Goal: Task Accomplishment & Management: Complete application form

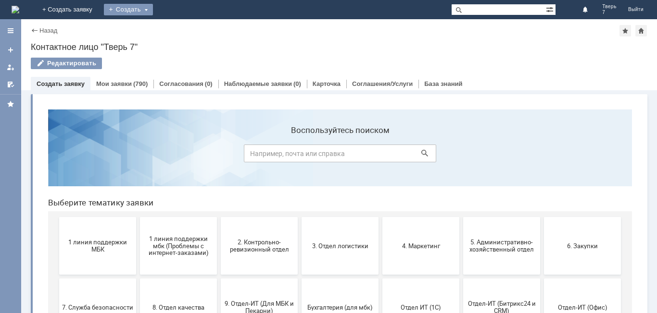
click at [153, 10] on div "Создать" at bounding box center [128, 10] width 49 height 12
click at [179, 28] on link "Заявка" at bounding box center [142, 29] width 73 height 12
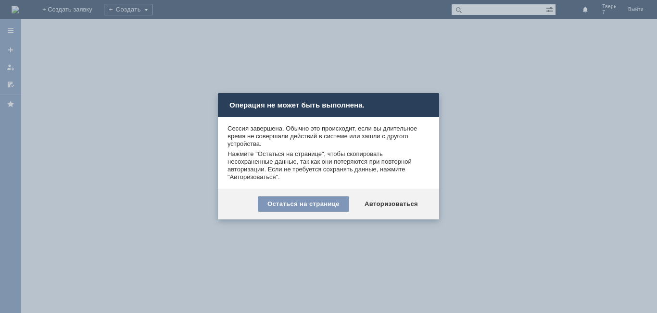
click at [398, 208] on div "Авторизоваться" at bounding box center [391, 204] width 73 height 15
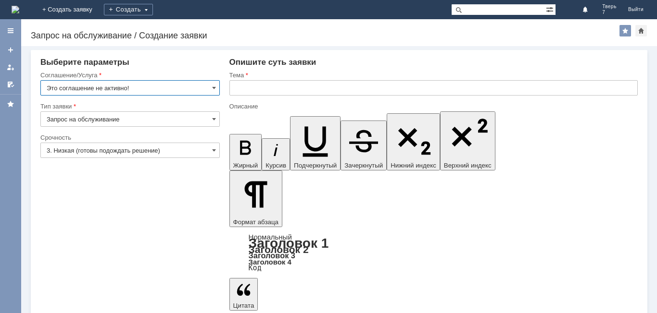
click at [141, 90] on input "Это соглашение не активно!" at bounding box center [129, 87] width 179 height 15
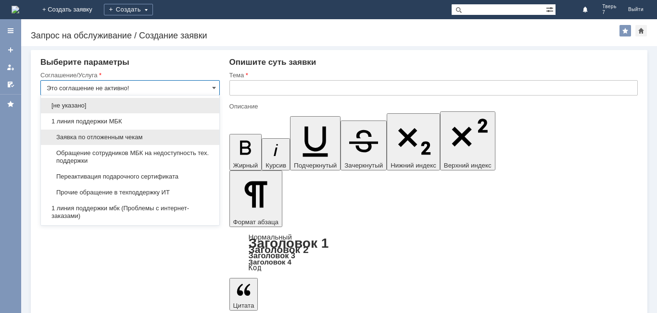
click at [121, 137] on span "Заявка по отложенным чекам" at bounding box center [130, 138] width 167 height 8
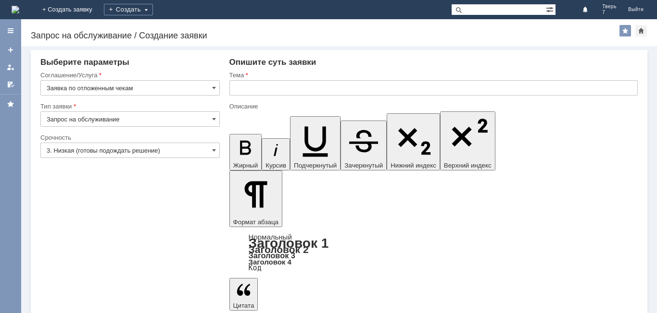
type input "Заявка по отложенным чекам"
click at [287, 87] on input "text" at bounding box center [433, 87] width 408 height 15
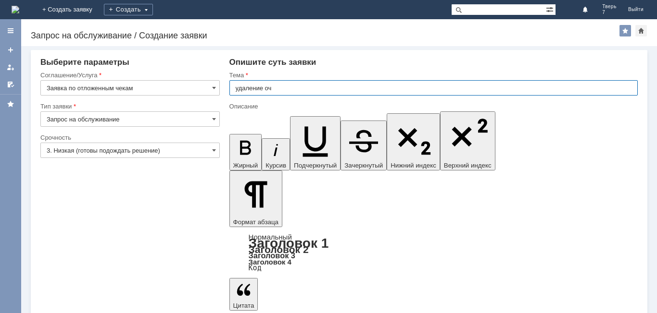
type input "удаление оч"
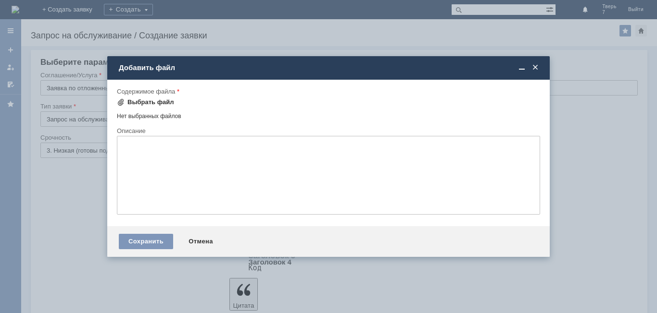
click at [152, 103] on div "Выбрать файл" at bounding box center [150, 103] width 47 height 8
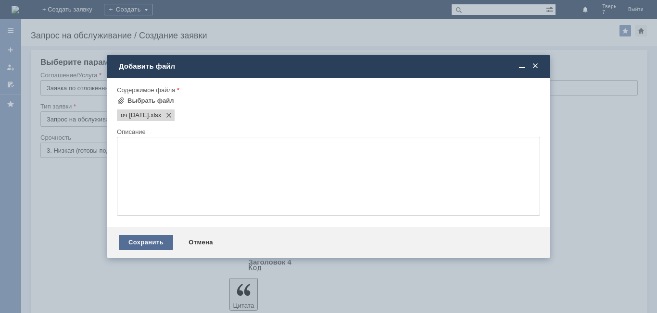
click at [140, 240] on div "Сохранить" at bounding box center [146, 242] width 54 height 15
